Goal: Information Seeking & Learning: Find specific page/section

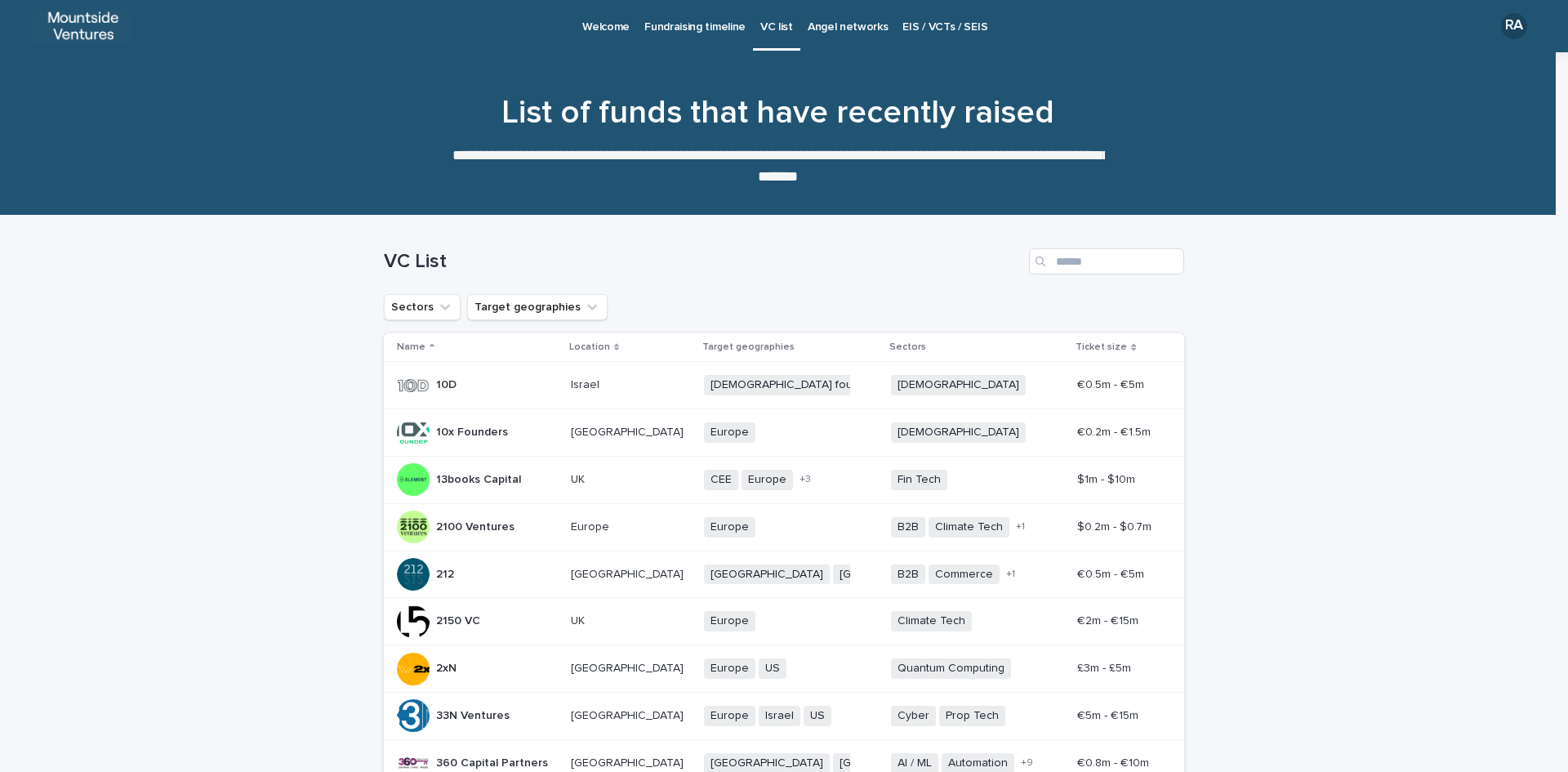
click at [822, 21] on p "Angel networks" at bounding box center [848, 17] width 81 height 34
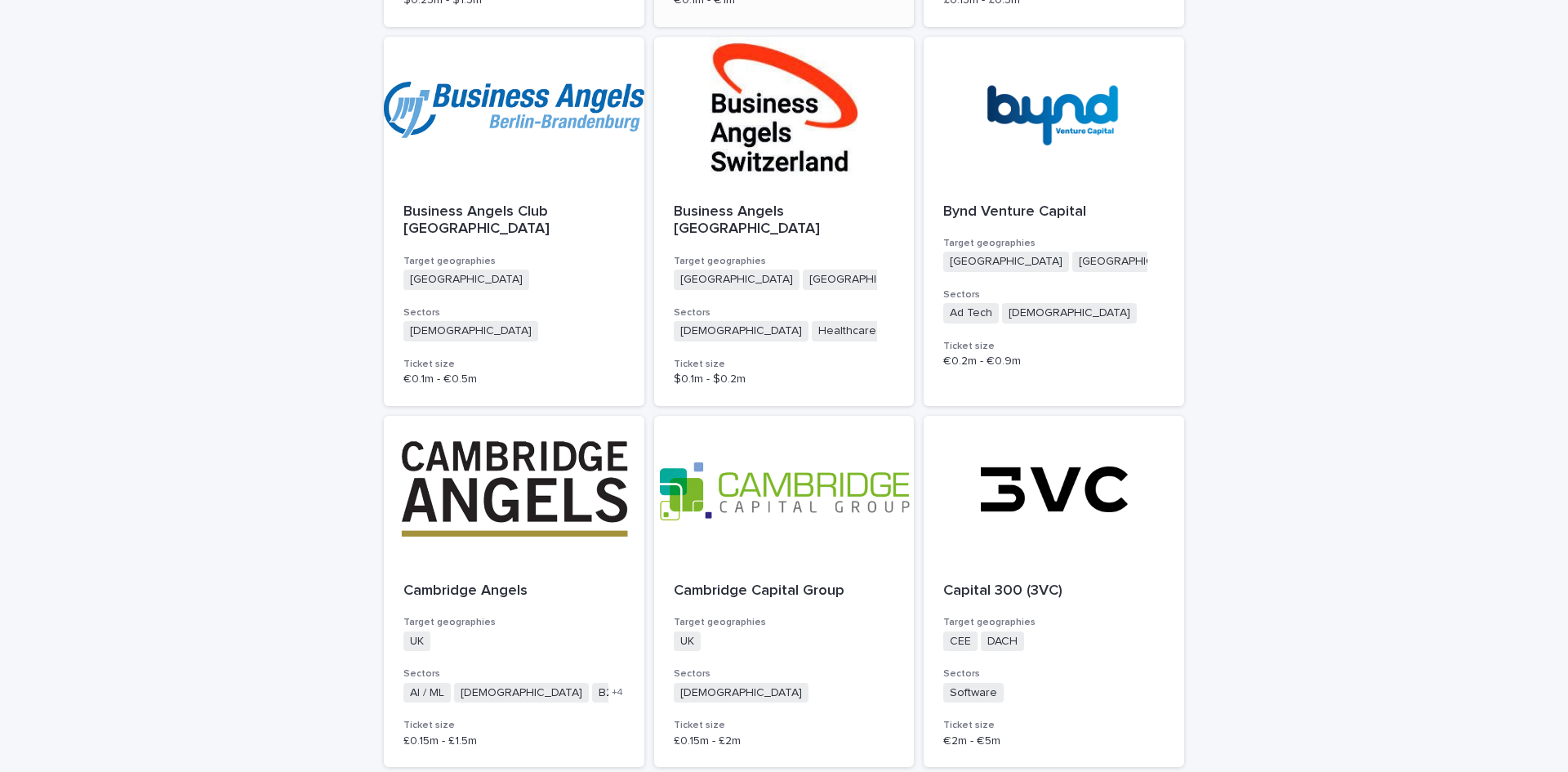
scroll to position [4032, 0]
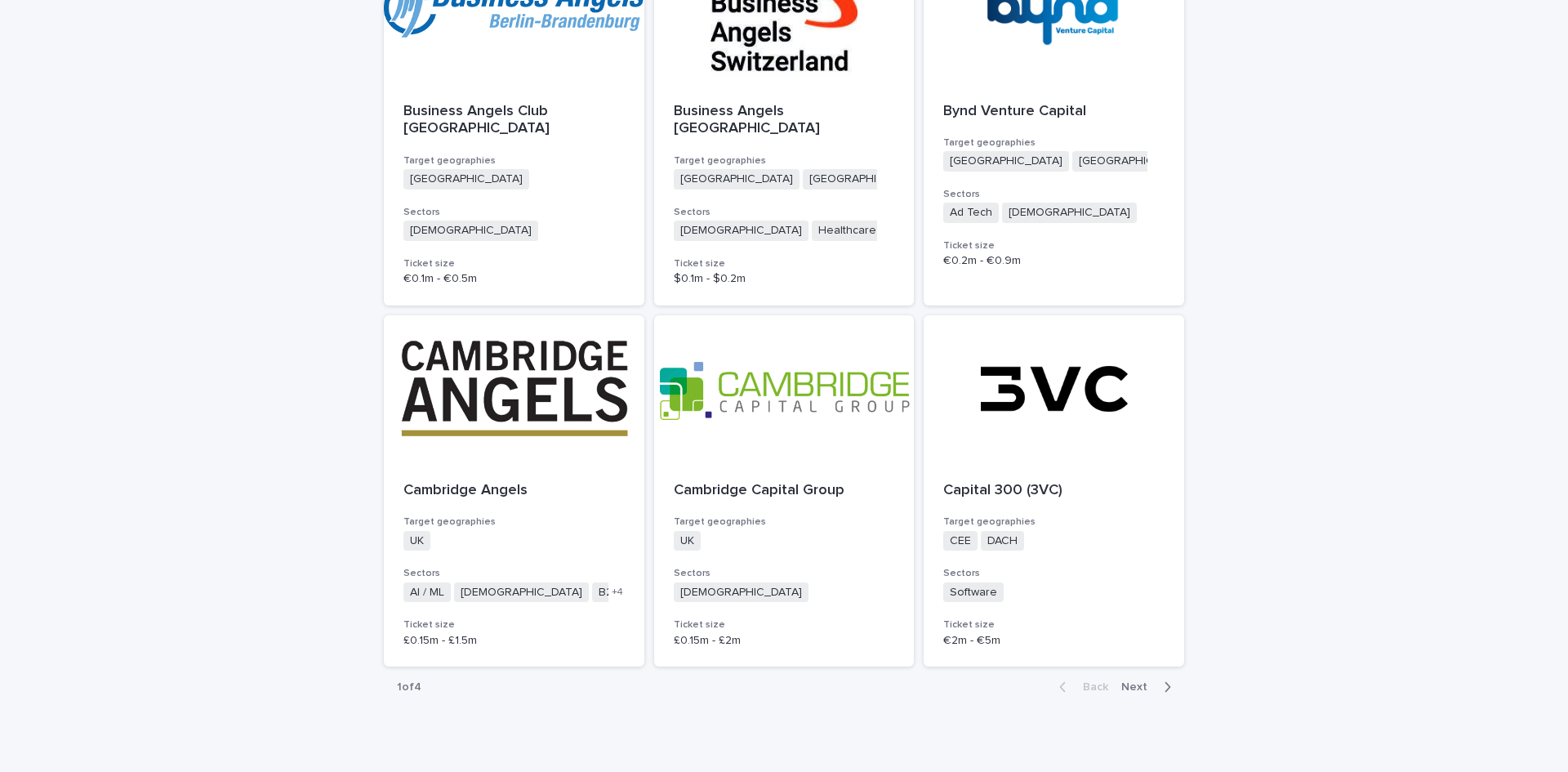
click at [1124, 681] on span "Next" at bounding box center [1139, 687] width 36 height 12
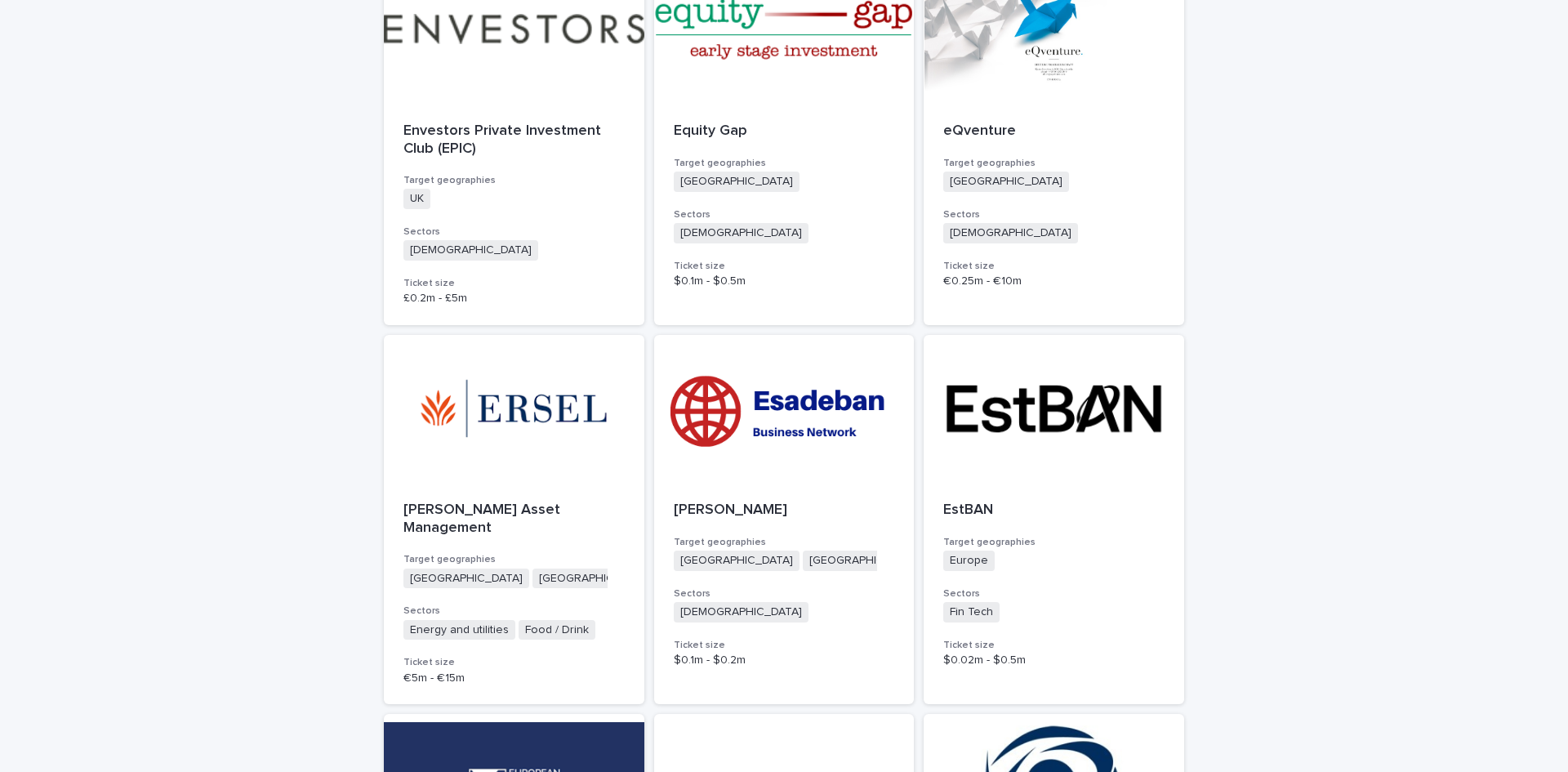
scroll to position [1989, 0]
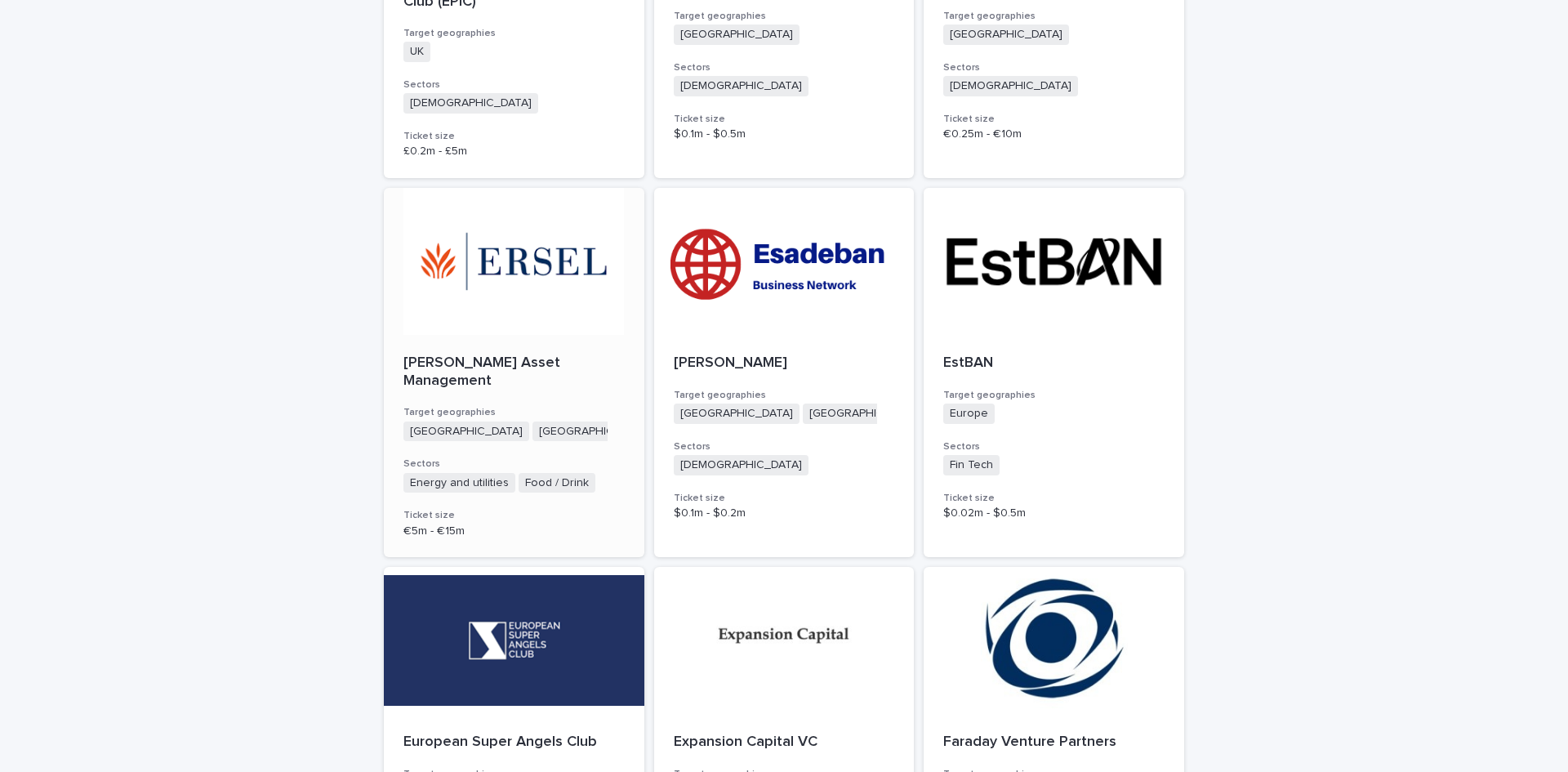
click at [480, 355] on p "[PERSON_NAME] Asset Management" at bounding box center [514, 372] width 222 height 35
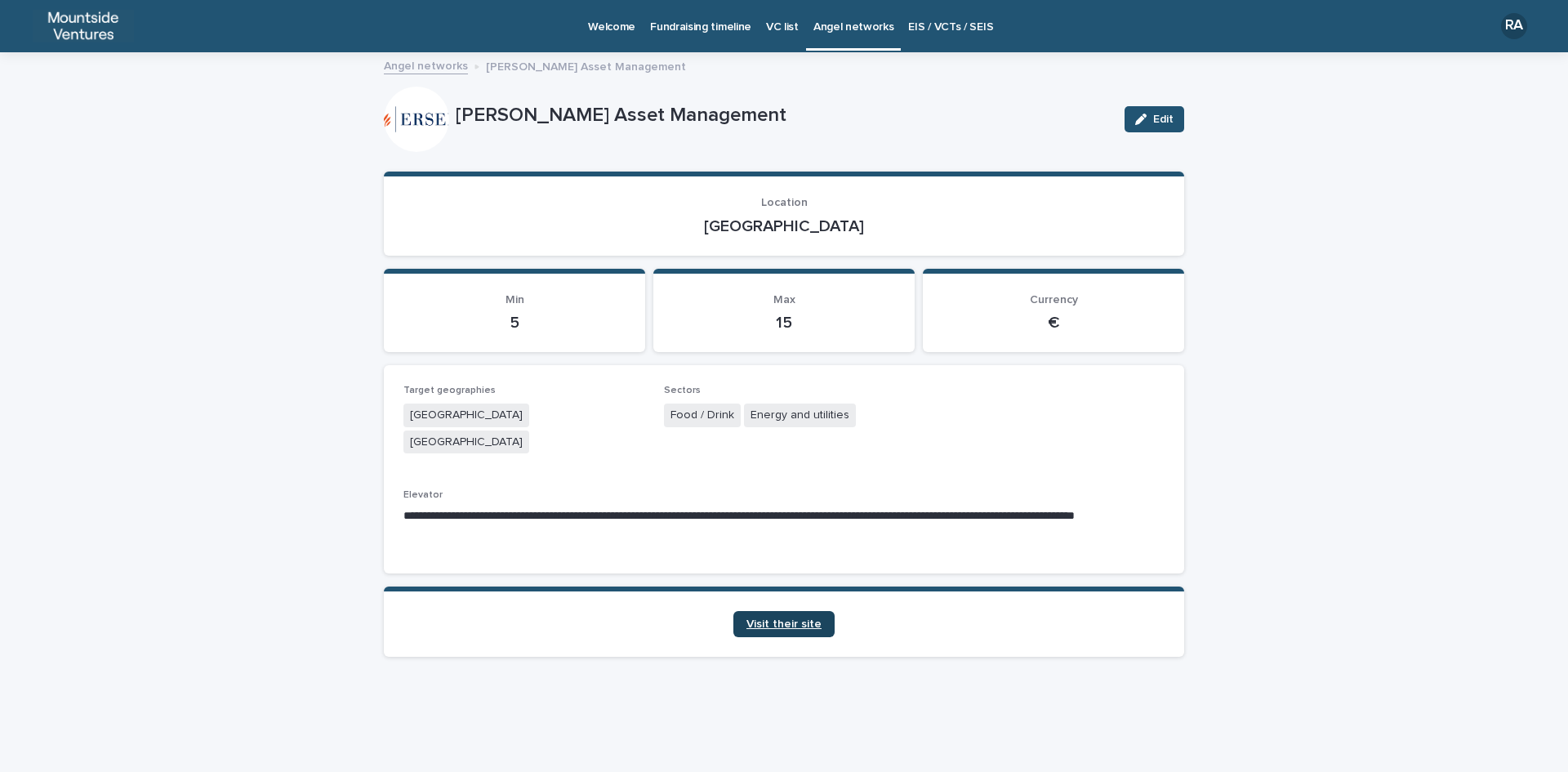
click at [790, 619] on span "Visit their site" at bounding box center [784, 624] width 75 height 12
